Goal: Task Accomplishment & Management: Use online tool/utility

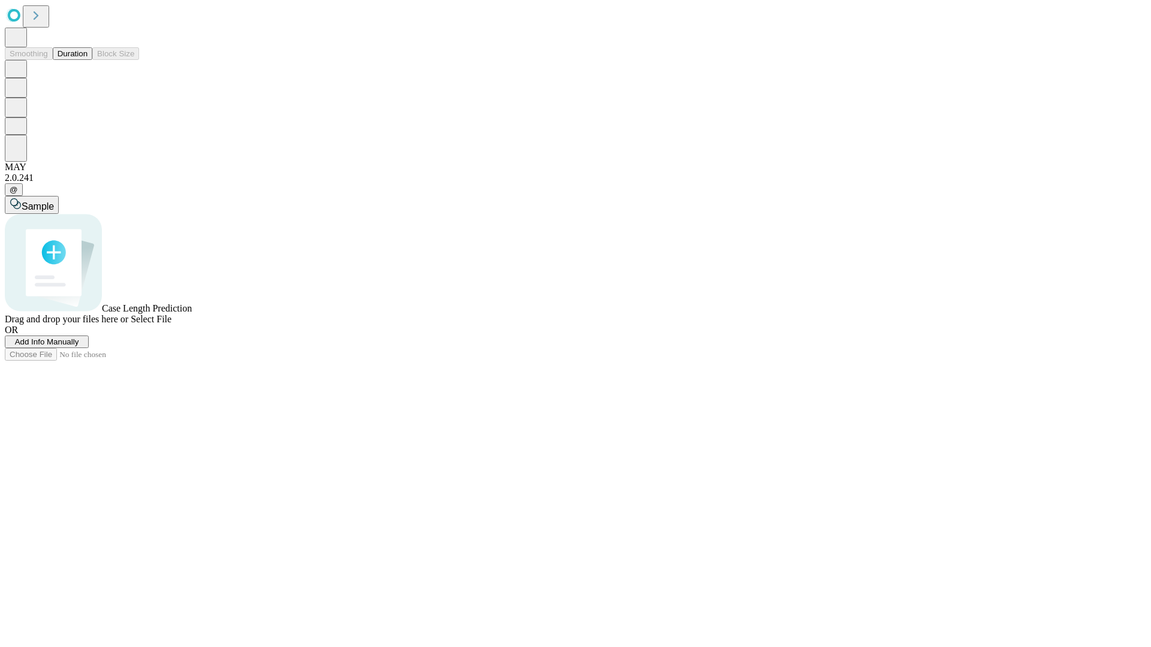
click at [88, 60] on button "Duration" at bounding box center [73, 53] width 40 height 13
click at [171, 324] on span "Select File" at bounding box center [151, 319] width 41 height 10
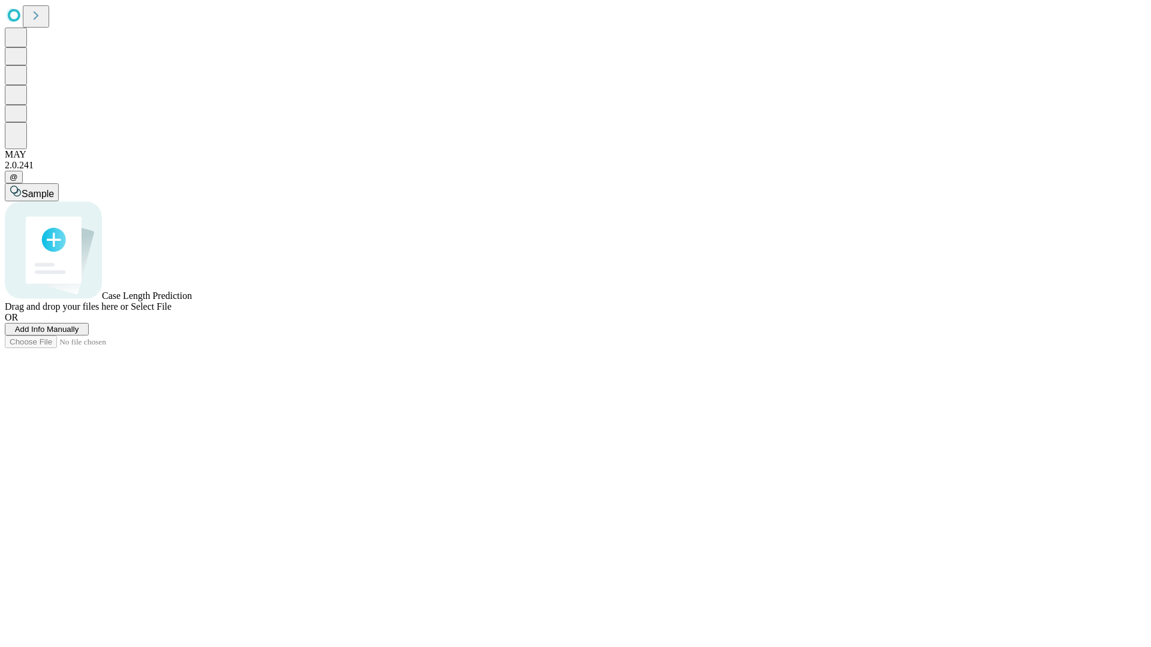
click at [171, 312] on span "Select File" at bounding box center [151, 306] width 41 height 10
